Goal: Navigation & Orientation: Find specific page/section

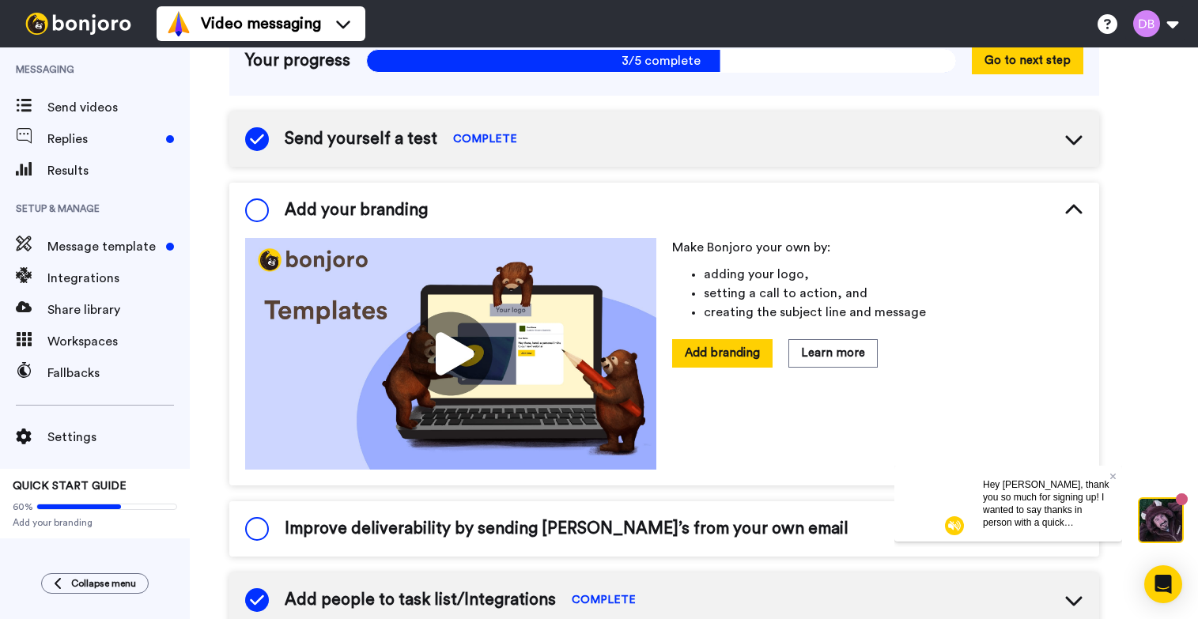
scroll to position [129, 0]
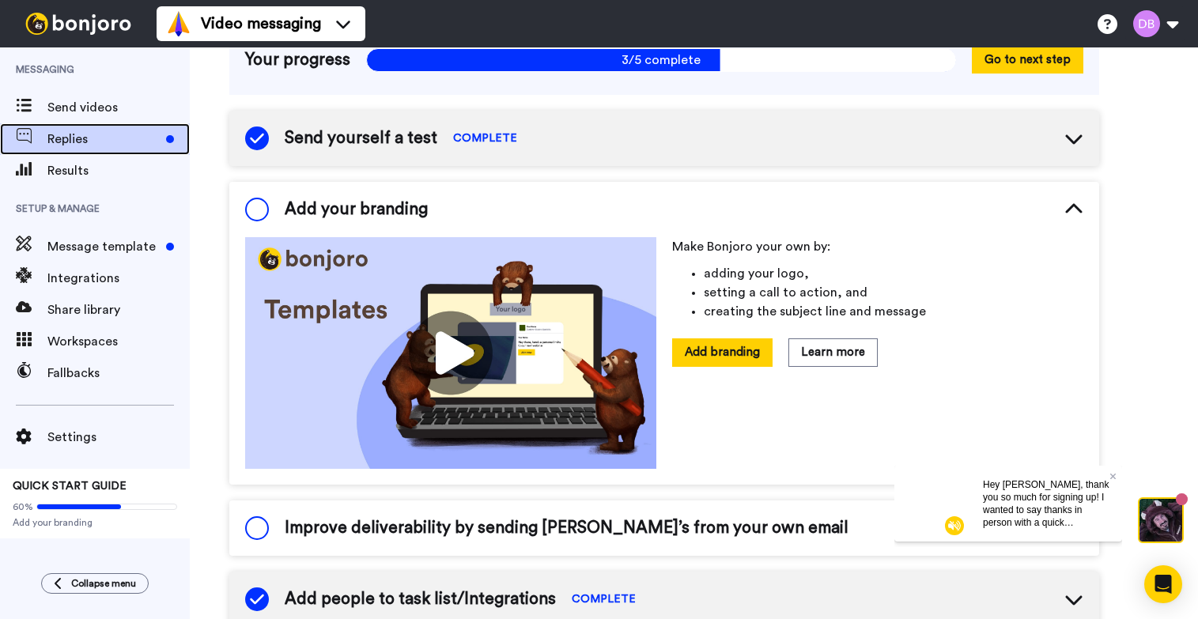
click at [134, 134] on span "Replies" at bounding box center [103, 139] width 112 height 19
